Goal: Information Seeking & Learning: Learn about a topic

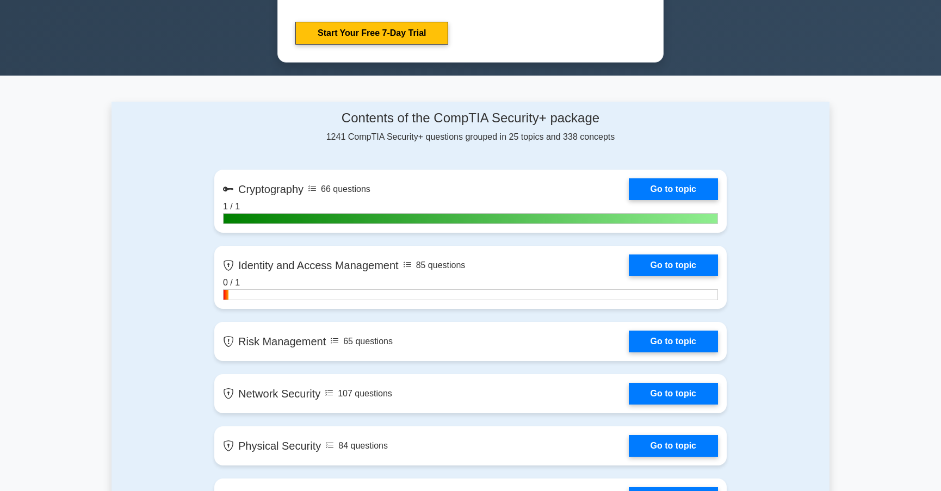
scroll to position [598, 0]
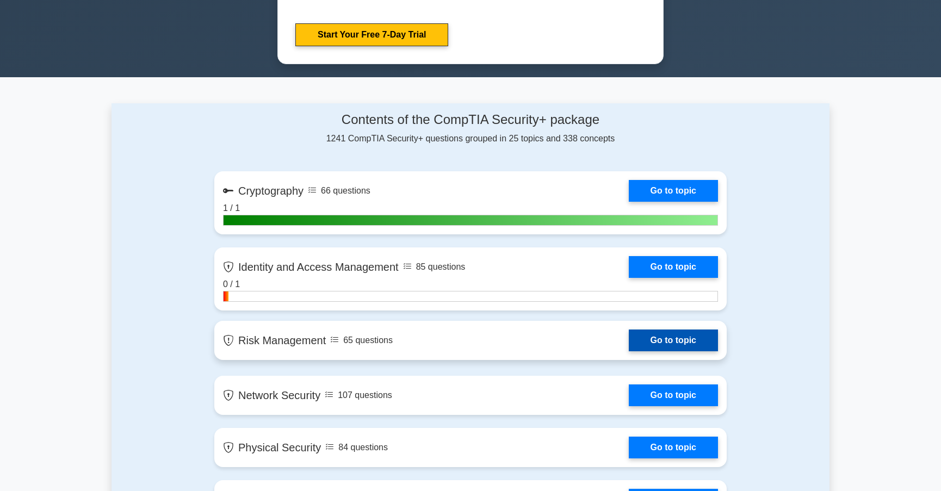
click at [629, 339] on link "Go to topic" at bounding box center [673, 340] width 89 height 22
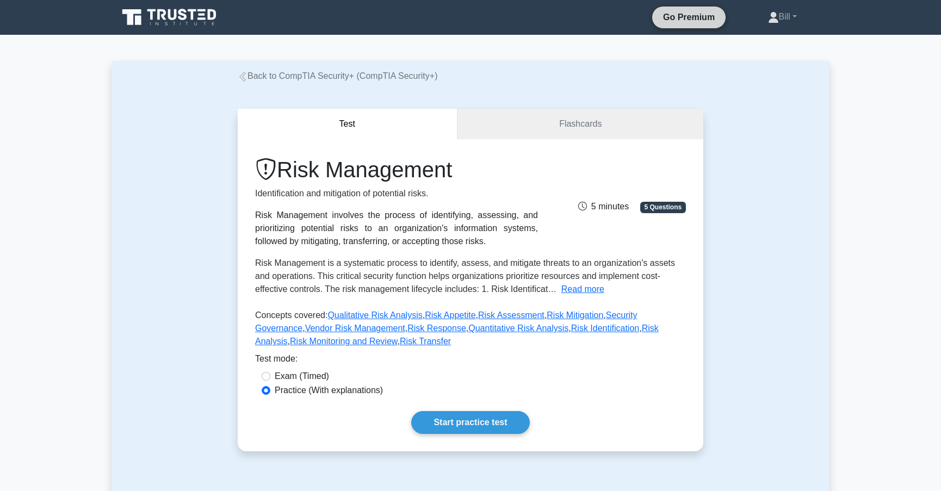
click at [677, 15] on link "Go Premium" at bounding box center [688, 17] width 65 height 14
